Goal: Transaction & Acquisition: Book appointment/travel/reservation

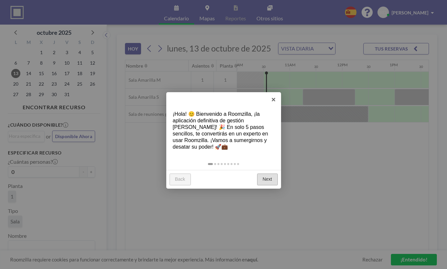
scroll to position [0, 524]
click at [275, 98] on link "×" at bounding box center [273, 99] width 15 height 15
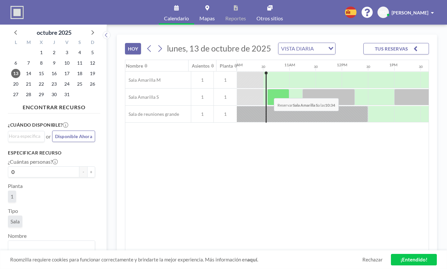
click at [268, 93] on div at bounding box center [278, 97] width 22 height 16
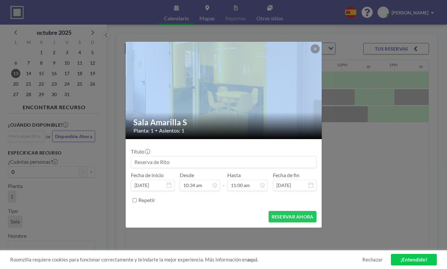
click at [268, 93] on div at bounding box center [223, 90] width 197 height 97
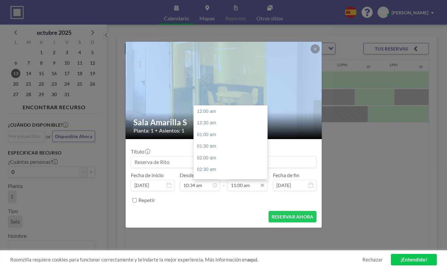
scroll to position [257, 0]
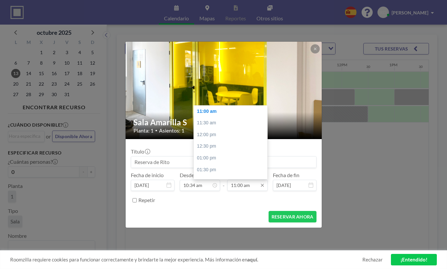
click at [239, 189] on input "11:00 am" at bounding box center [247, 185] width 40 height 11
click at [219, 122] on div "11:30 am" at bounding box center [230, 123] width 73 height 12
type input "11:30 am"
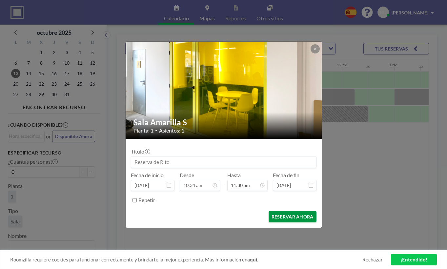
click at [289, 216] on button "RESERVAR AHORA" at bounding box center [292, 216] width 48 height 11
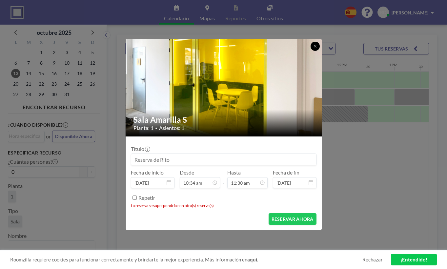
click at [317, 48] on button at bounding box center [314, 46] width 9 height 9
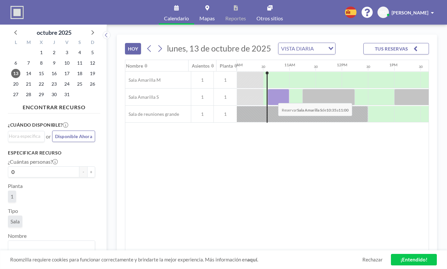
click at [273, 98] on div at bounding box center [278, 97] width 22 height 16
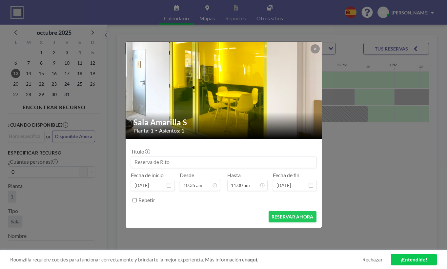
click at [273, 98] on img at bounding box center [223, 89] width 197 height 147
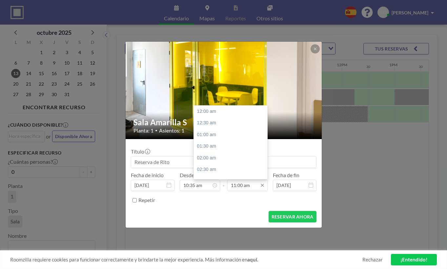
scroll to position [257, 0]
click at [240, 189] on input "11:00 am" at bounding box center [247, 185] width 40 height 11
click at [241, 185] on input "11:00 am" at bounding box center [247, 185] width 40 height 11
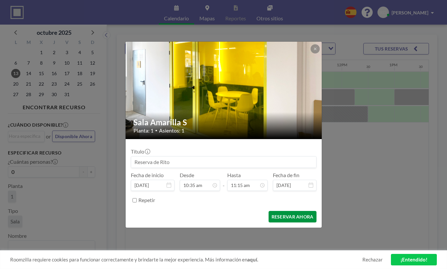
type input "11:15 am"
click at [288, 215] on button "RESERVAR AHORA" at bounding box center [292, 216] width 48 height 11
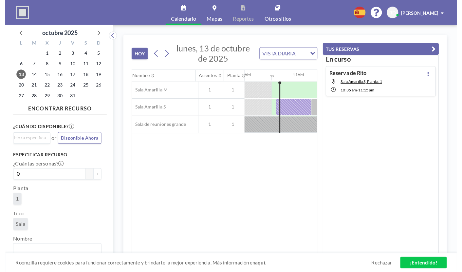
scroll to position [0, 524]
